Goal: Information Seeking & Learning: Learn about a topic

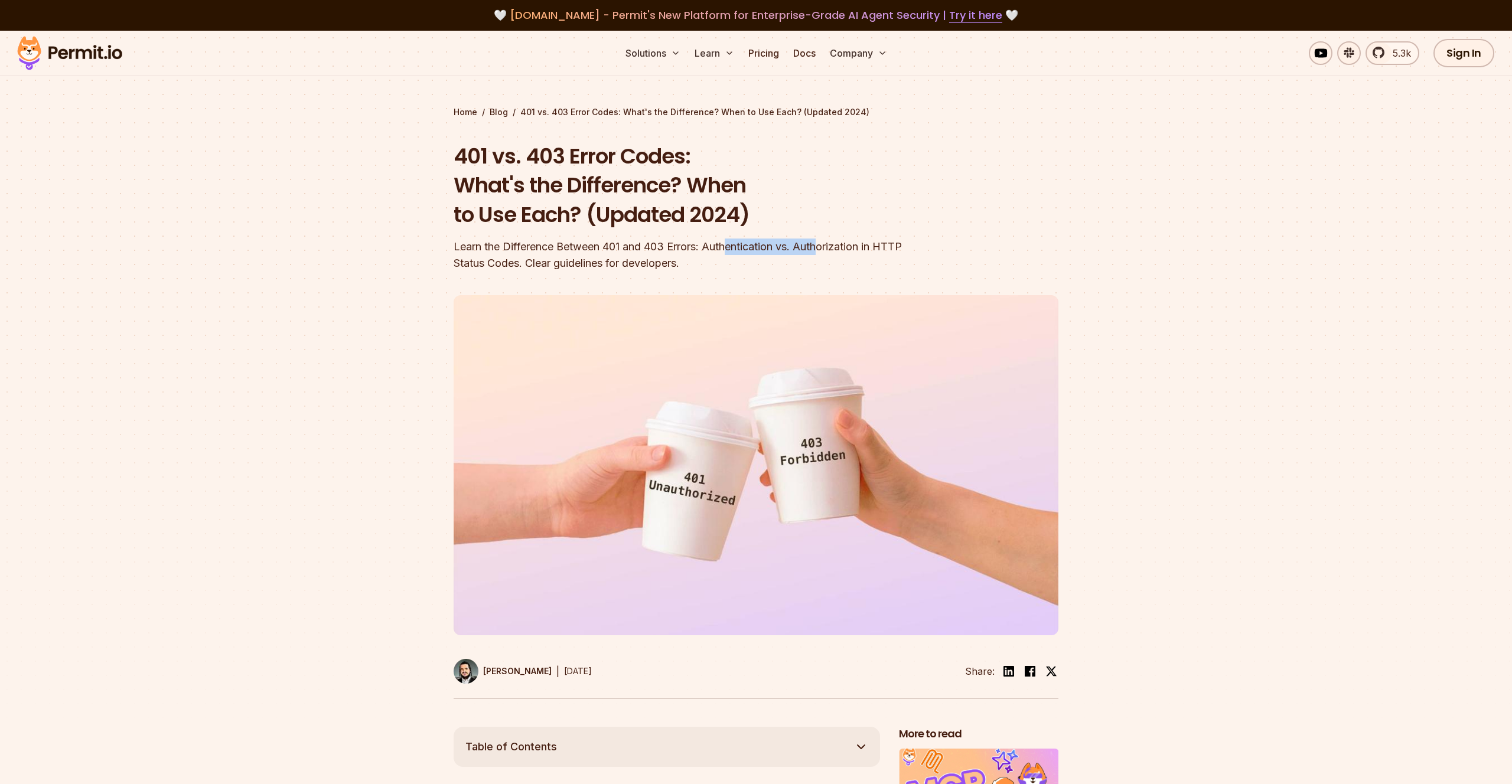
drag, startPoint x: 824, startPoint y: 255, endPoint x: 694, endPoint y: 248, distance: 130.2
click at [697, 248] on div "Learn the Difference Between 401 and 403 Errors: Authentication vs. Authorizati…" at bounding box center [680, 255] width 453 height 33
click at [694, 248] on div "Learn the Difference Between 401 and 403 Errors: Authentication vs. Authorizati…" at bounding box center [680, 255] width 453 height 33
drag, startPoint x: 613, startPoint y: 244, endPoint x: 748, endPoint y: 246, distance: 135.0
click at [748, 246] on div "Learn the Difference Between 401 and 403 Errors: Authentication vs. Authorizati…" at bounding box center [680, 255] width 453 height 33
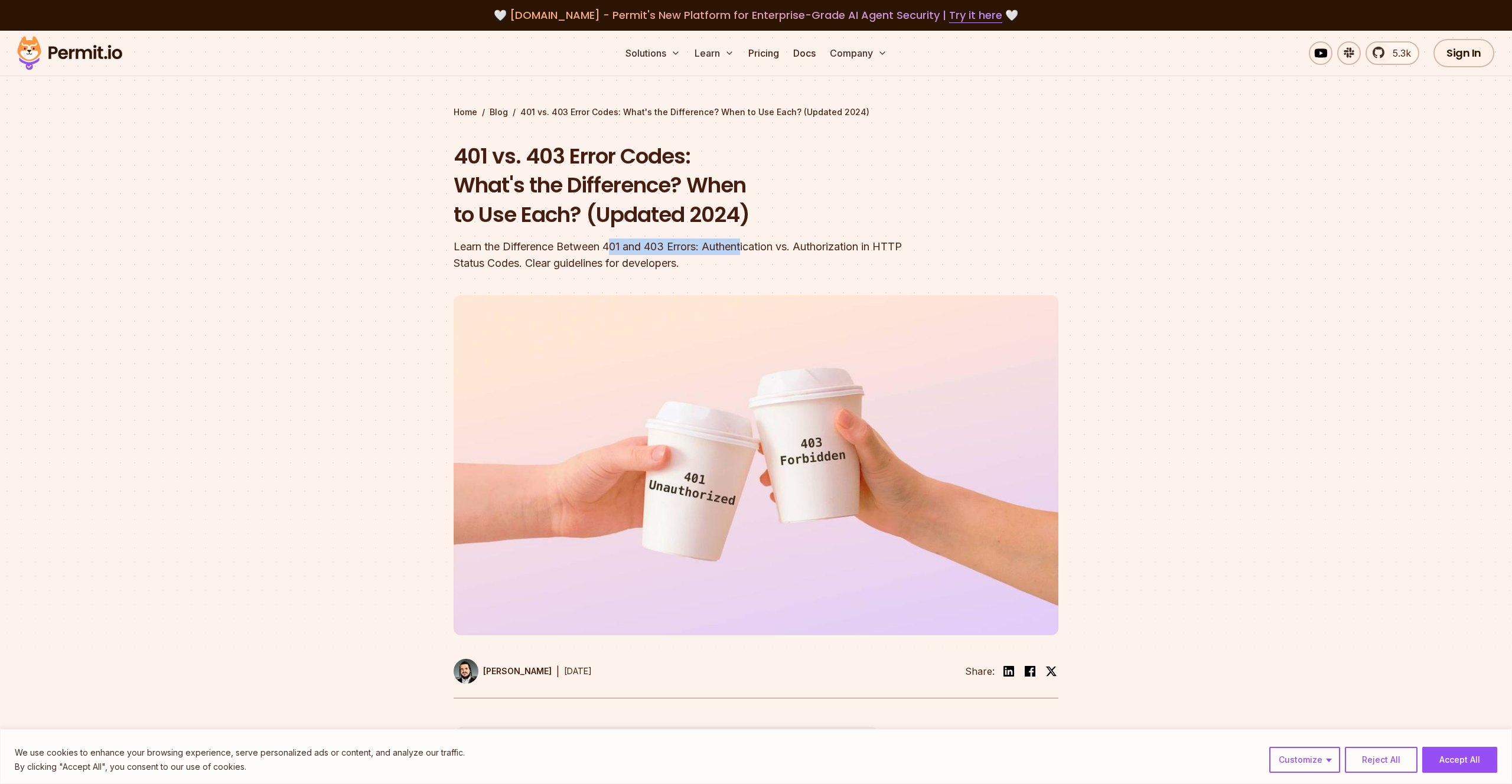
drag, startPoint x: 748, startPoint y: 246, endPoint x: 743, endPoint y: 268, distance: 22.6
click at [747, 251] on div "Learn the Difference Between 401 and 403 Errors: Authentication vs. Authorizati…" at bounding box center [680, 255] width 453 height 33
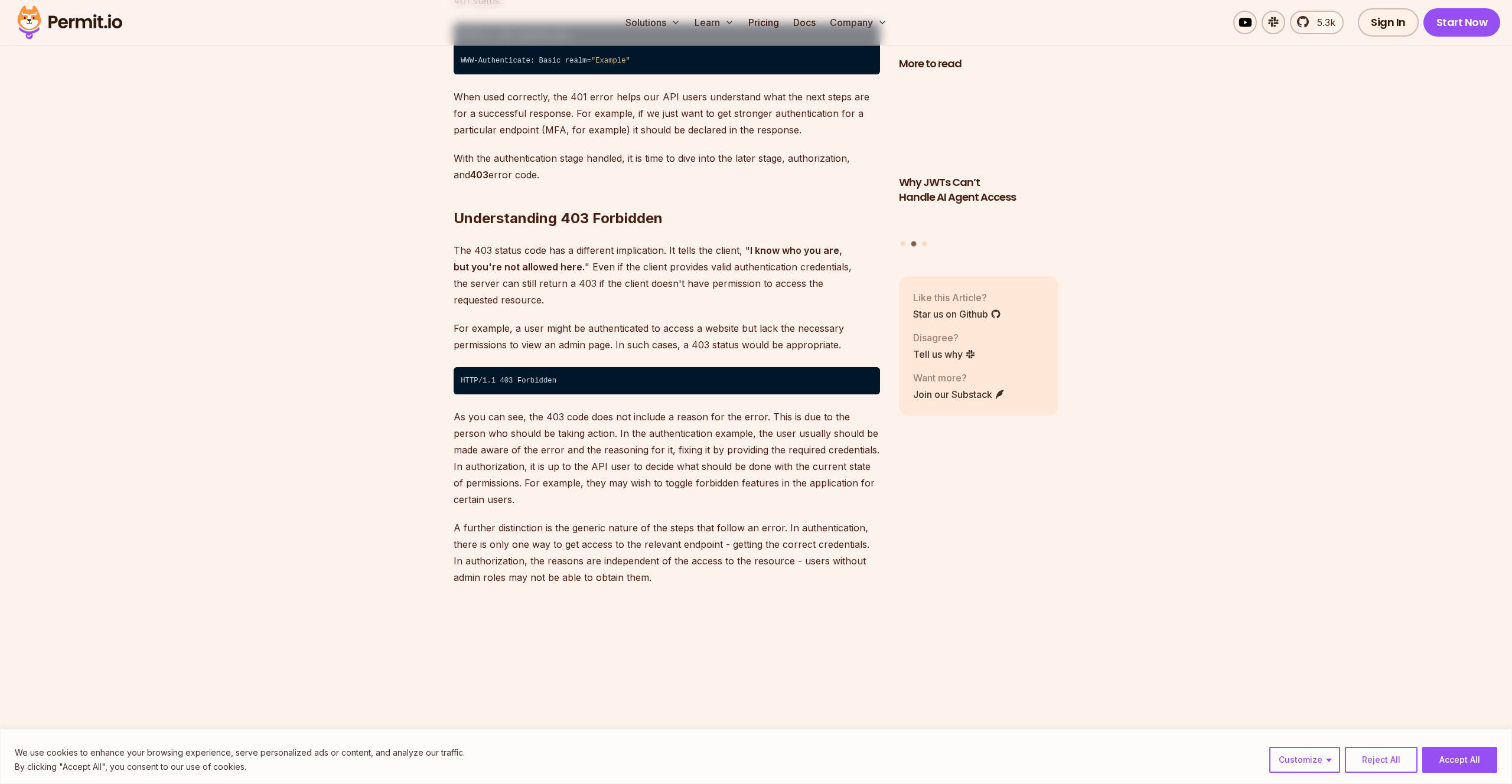
scroll to position [1972, 0]
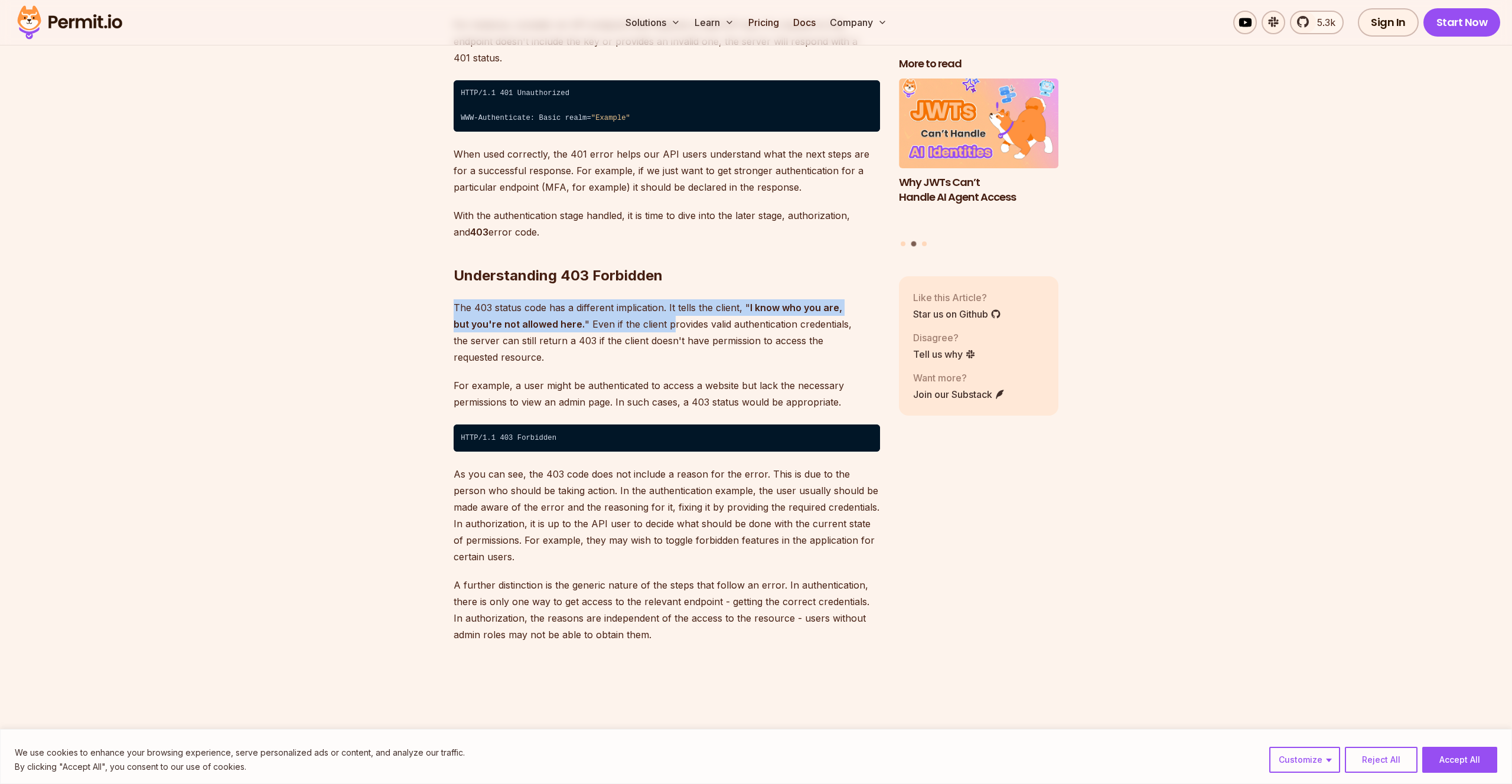
drag, startPoint x: 614, startPoint y: 282, endPoint x: 652, endPoint y: 316, distance: 51.0
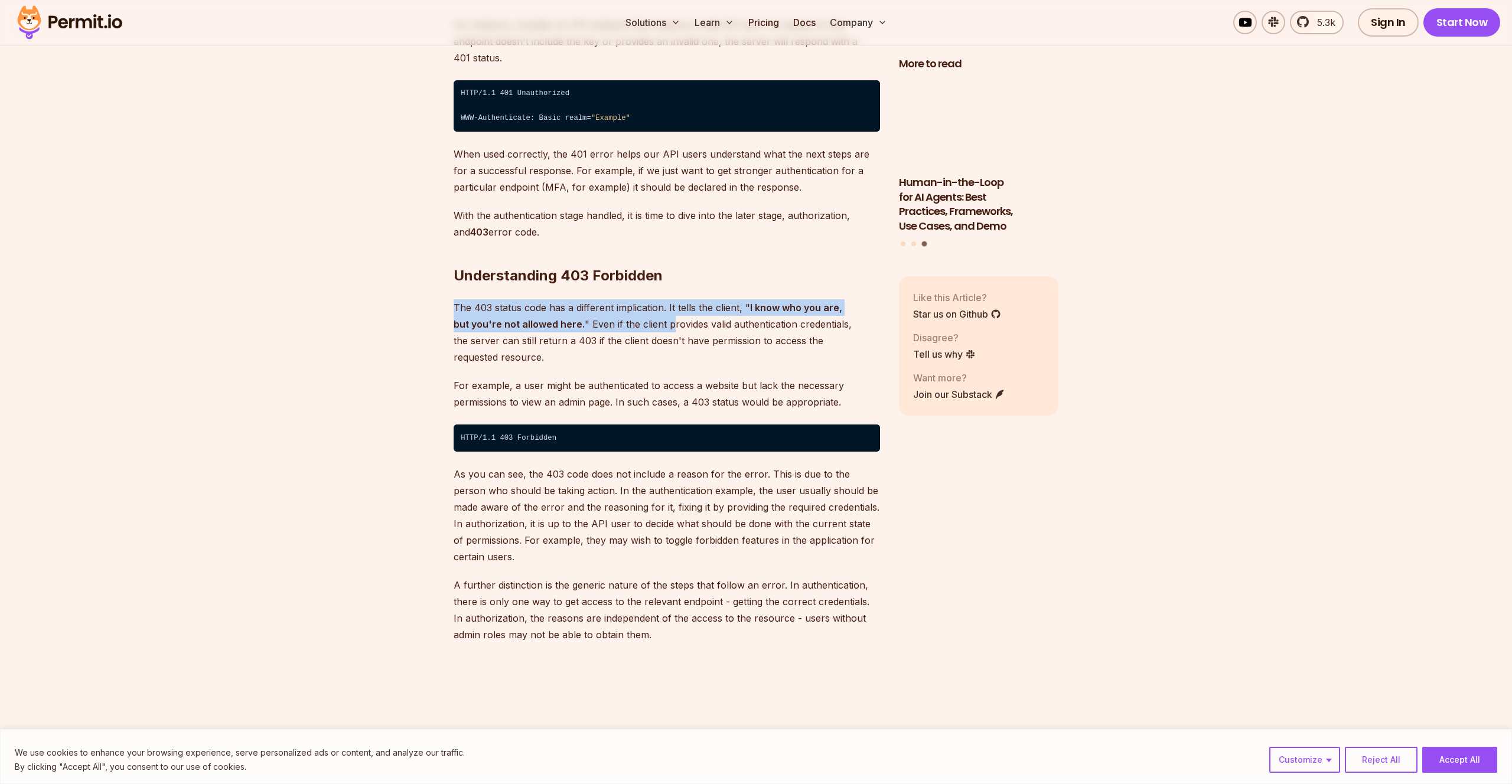
drag, startPoint x: 652, startPoint y: 316, endPoint x: 637, endPoint y: 316, distance: 15.0
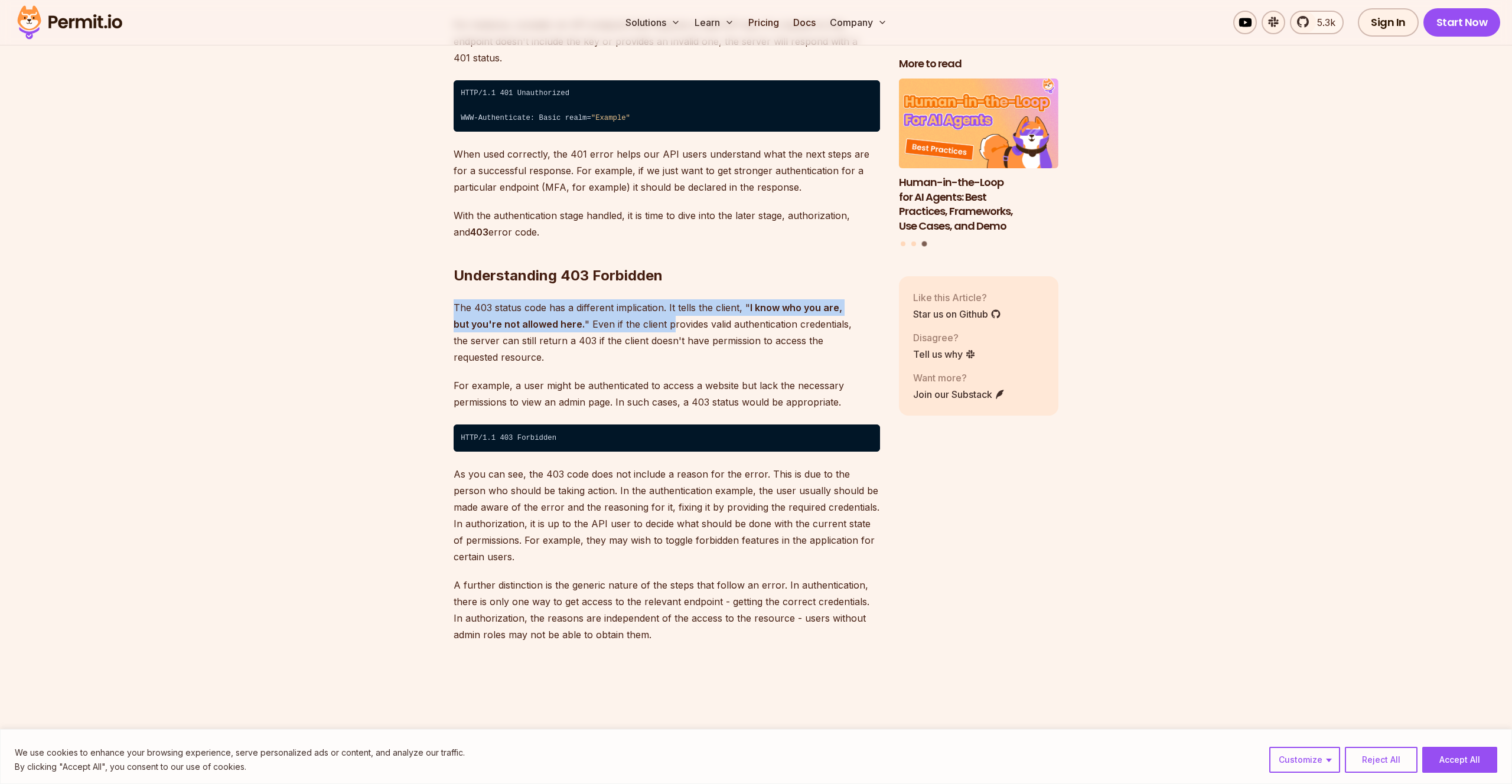
click at [652, 316] on p "The 403 status code has a different implication. It tells the client, " I know …" at bounding box center [666, 332] width 426 height 66
drag, startPoint x: 634, startPoint y: 308, endPoint x: 628, endPoint y: 296, distance: 13.4
click at [628, 299] on p "The 403 status code has a different implication. It tells the client, " I know …" at bounding box center [666, 332] width 426 height 66
drag, startPoint x: 631, startPoint y: 306, endPoint x: 639, endPoint y: 318, distance: 14.4
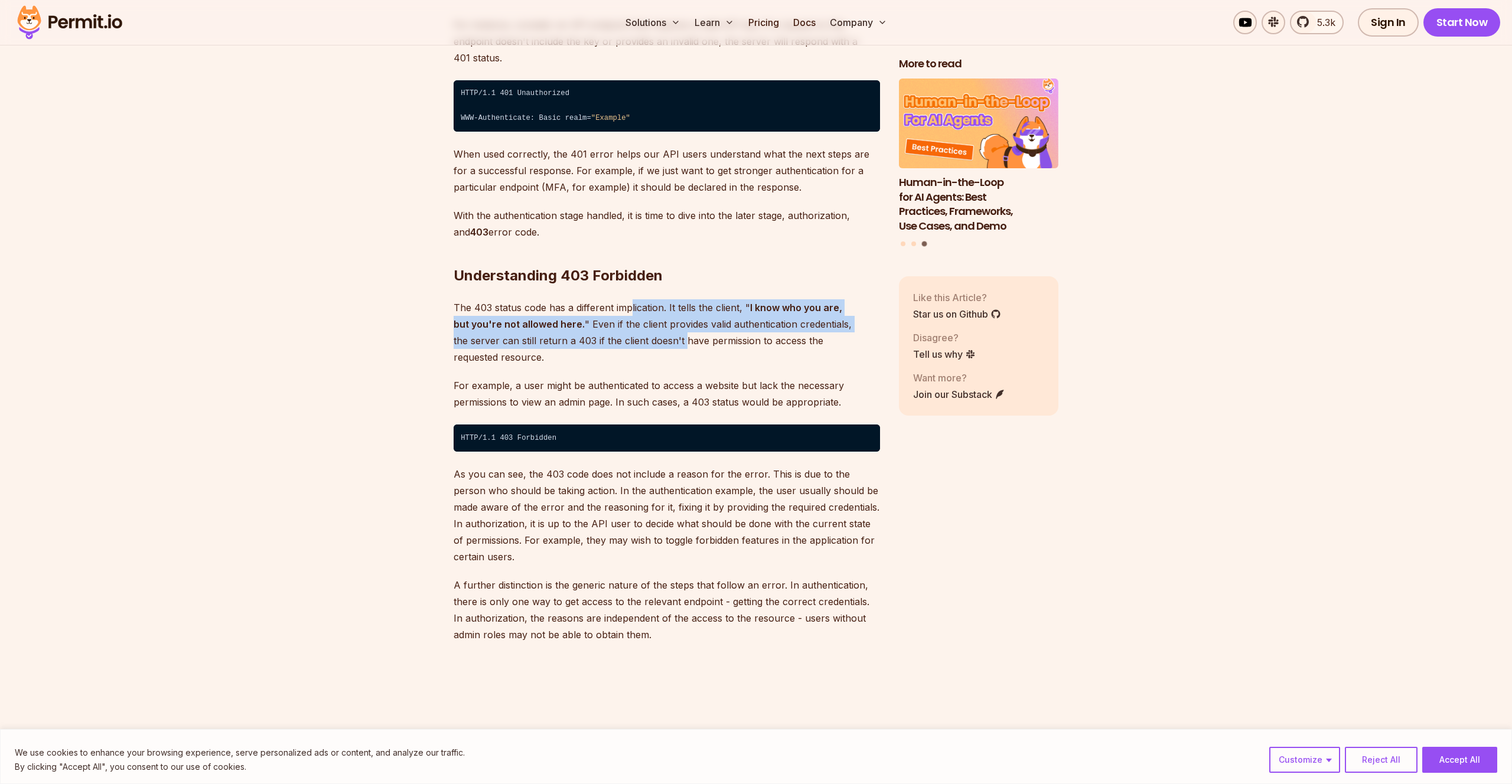
click at [639, 318] on p "The 403 status code has a different implication. It tells the client, " I know …" at bounding box center [666, 332] width 426 height 66
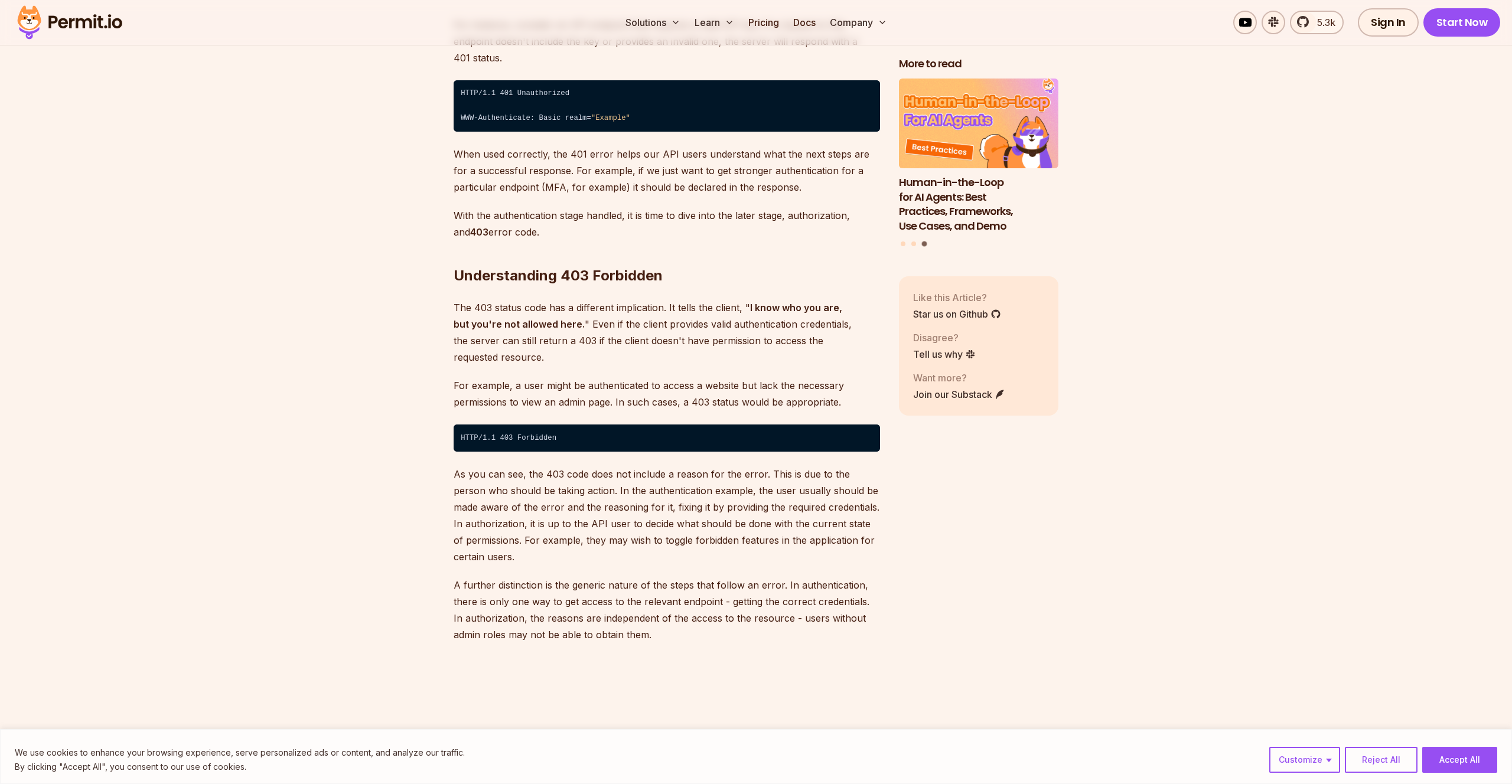
drag, startPoint x: 642, startPoint y: 315, endPoint x: 690, endPoint y: 291, distance: 53.7
click at [642, 316] on p "The 403 status code has a different implication. It tells the client, " I know …" at bounding box center [666, 332] width 426 height 66
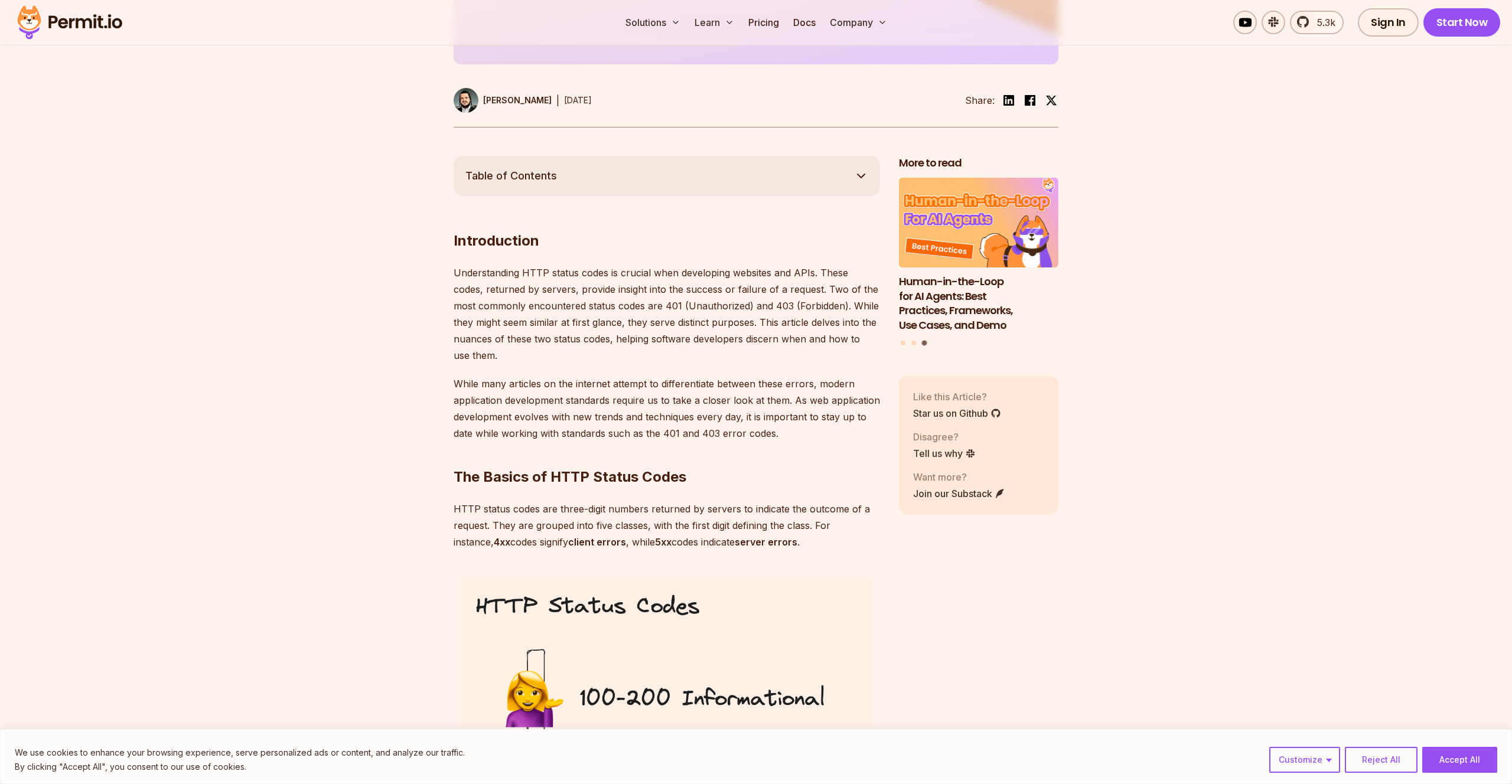
scroll to position [532, 0]
